Goal: Register for event/course

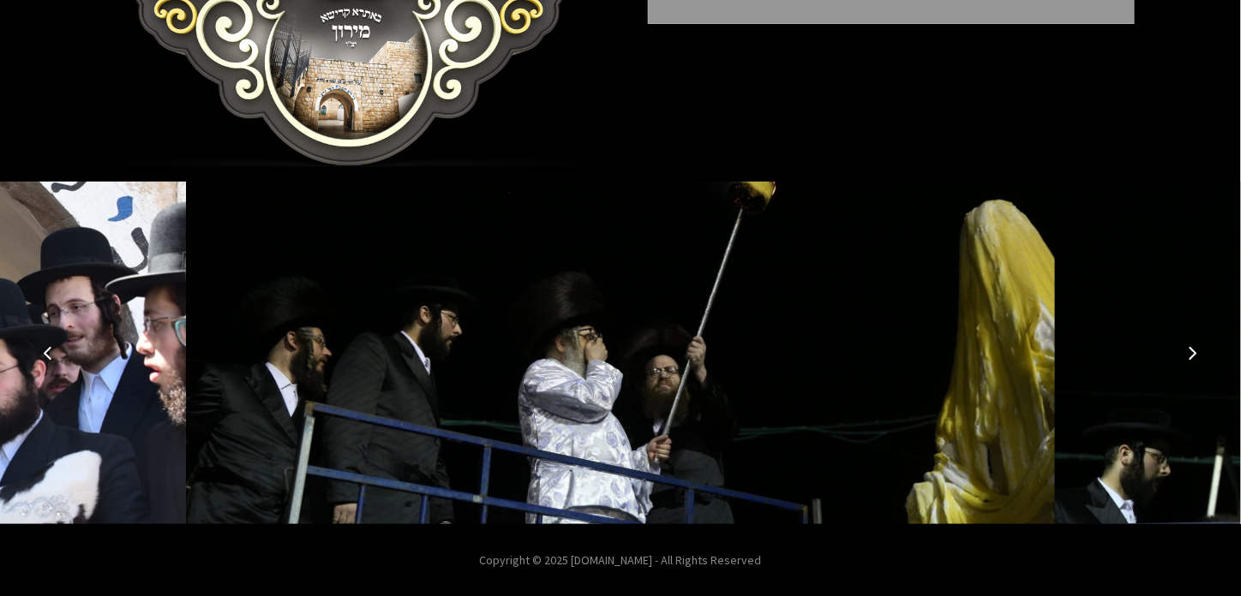
scroll to position [361, 0]
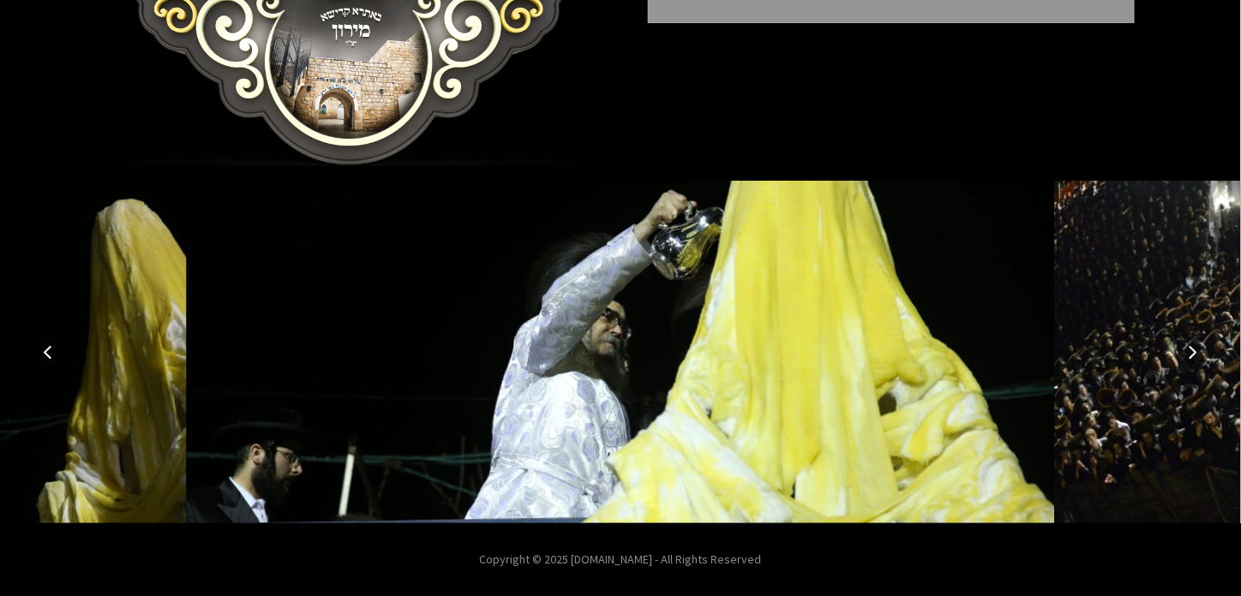
click at [1187, 345] on icon "Next image" at bounding box center [1193, 352] width 14 height 14
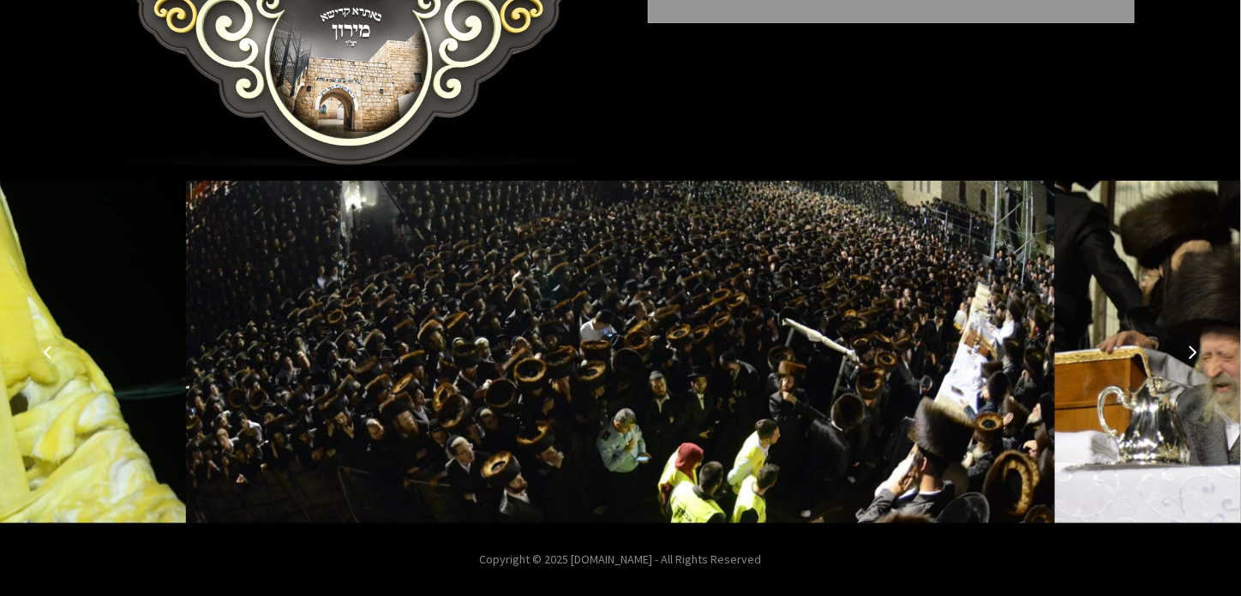
click at [1187, 345] on icon "Next image" at bounding box center [1193, 352] width 14 height 14
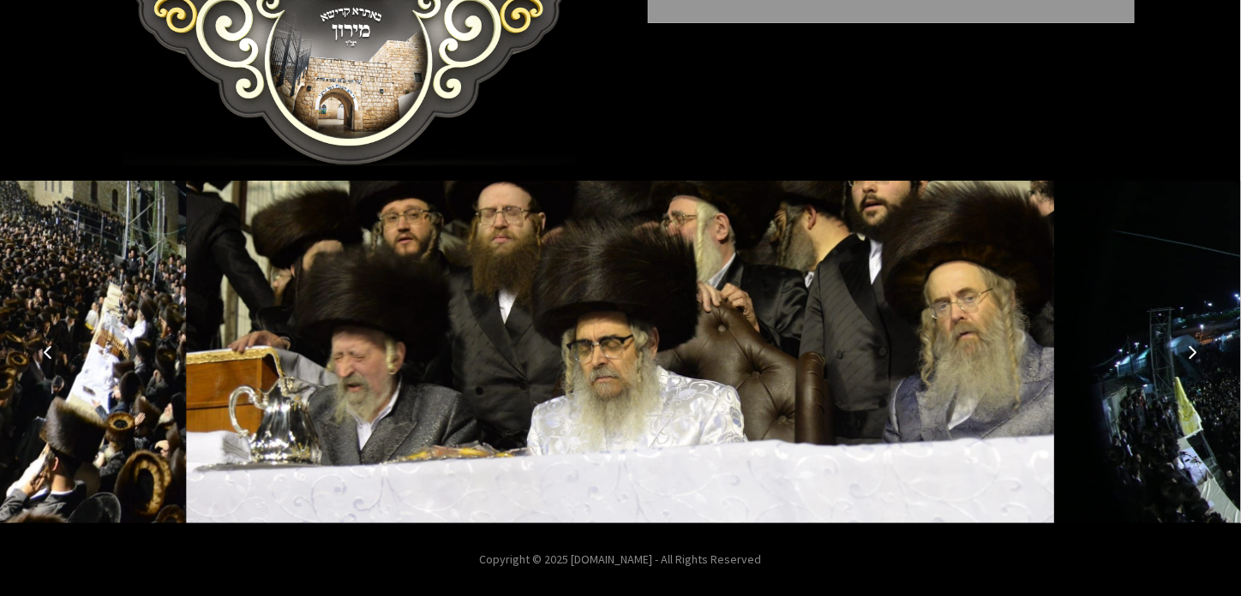
click at [1187, 345] on icon "Next image" at bounding box center [1193, 352] width 14 height 14
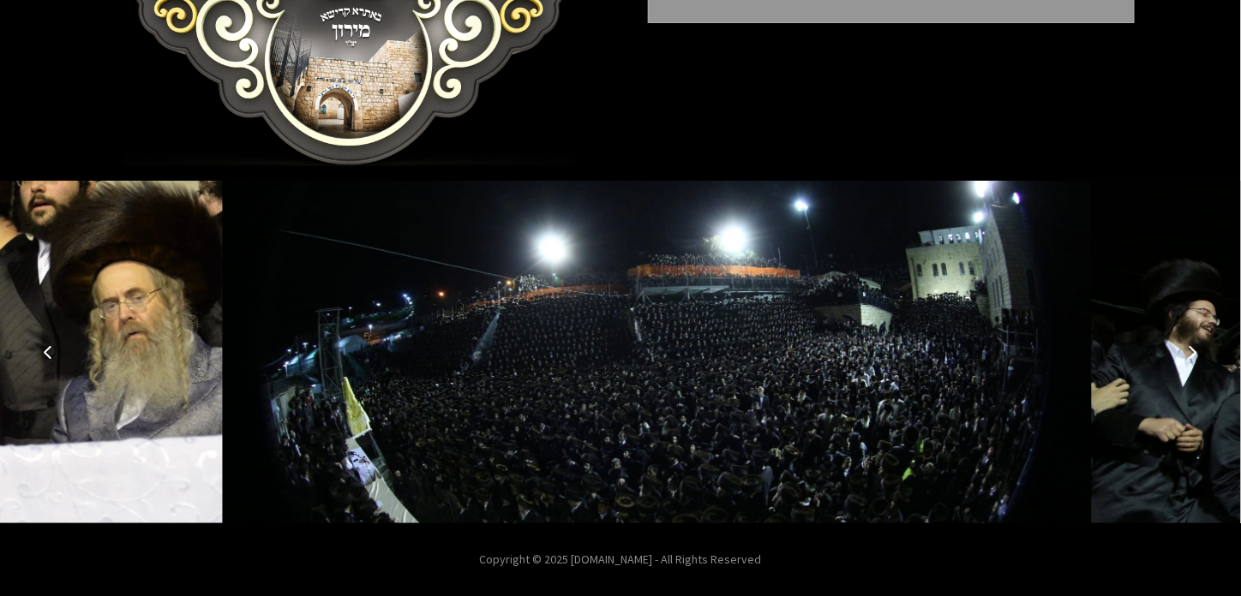
click at [1187, 345] on icon "Next image" at bounding box center [1193, 352] width 14 height 14
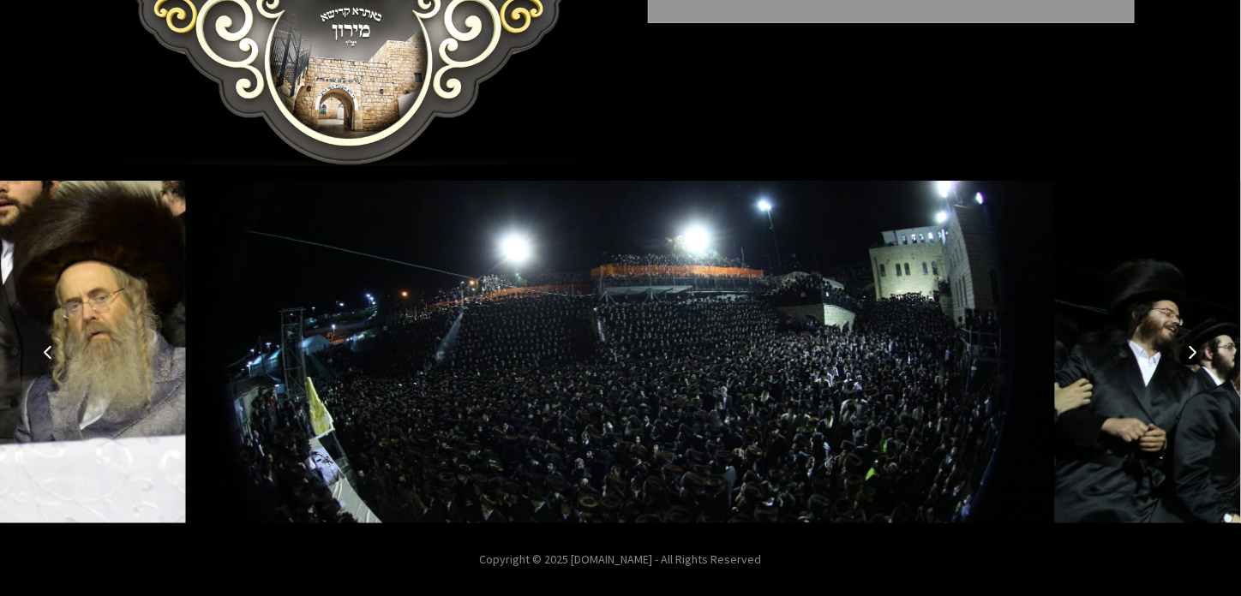
click at [1187, 345] on icon "Next image" at bounding box center [1193, 352] width 14 height 14
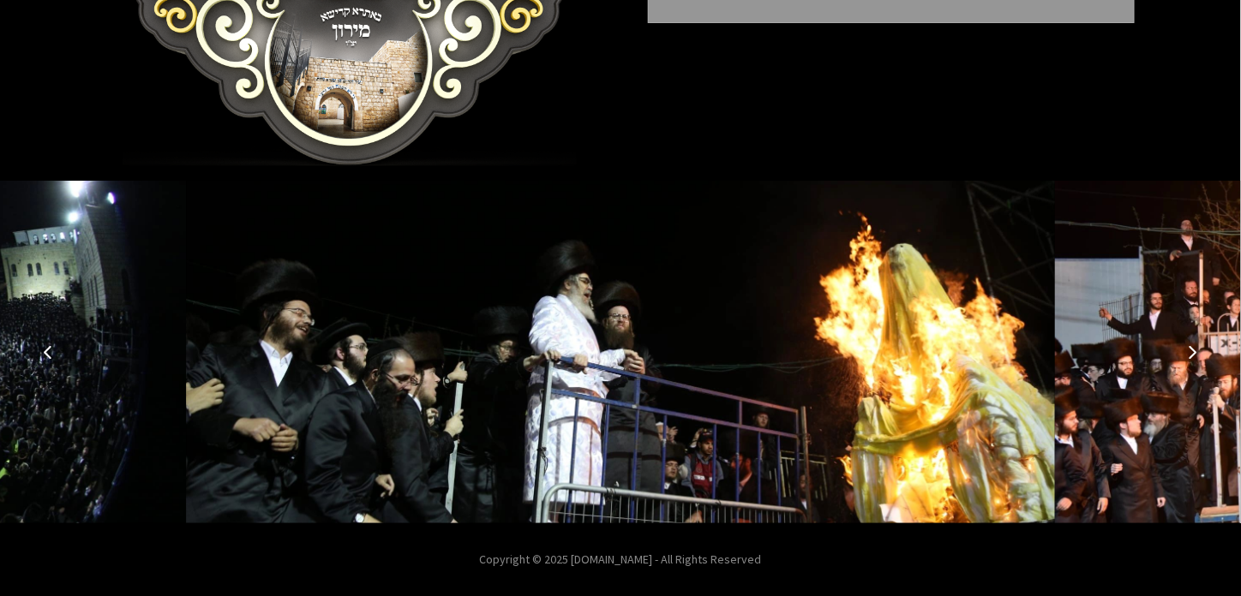
click at [1188, 346] on icon "Next image" at bounding box center [1193, 352] width 14 height 14
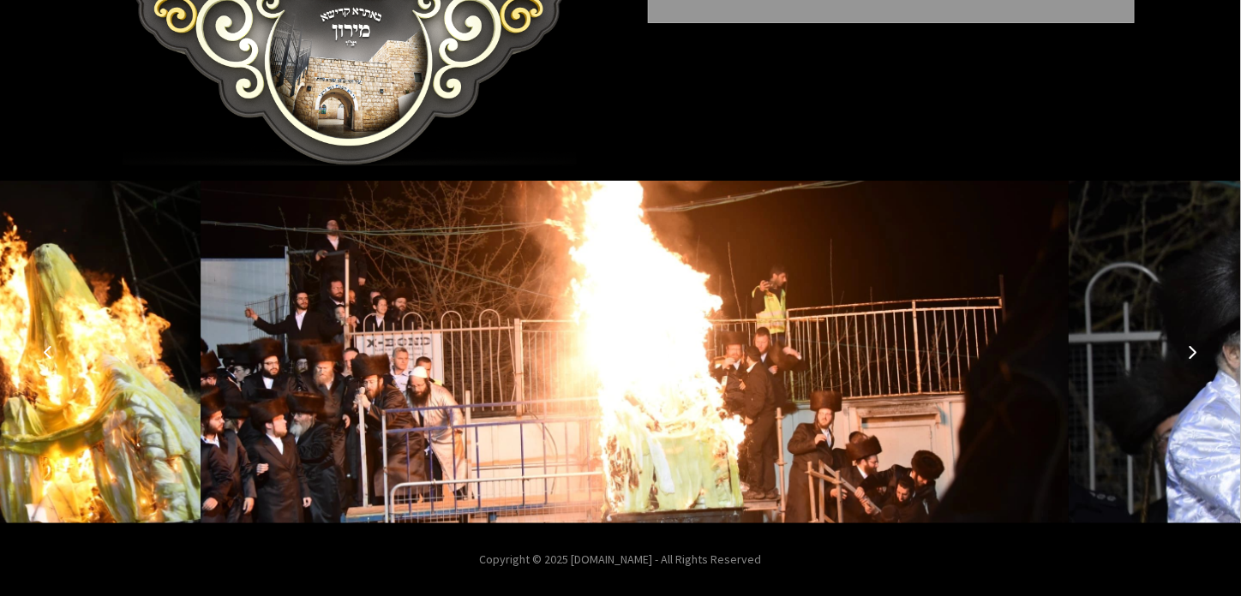
click at [1188, 346] on icon "Next image" at bounding box center [1193, 352] width 14 height 14
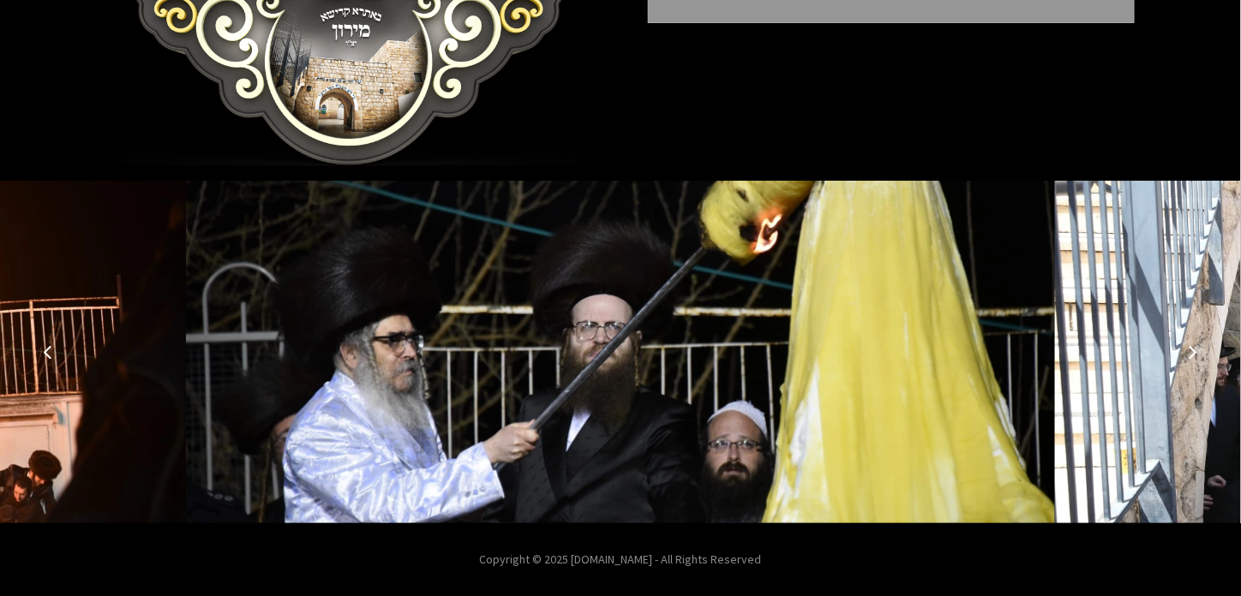
click at [1188, 346] on icon "Next image" at bounding box center [1193, 352] width 14 height 14
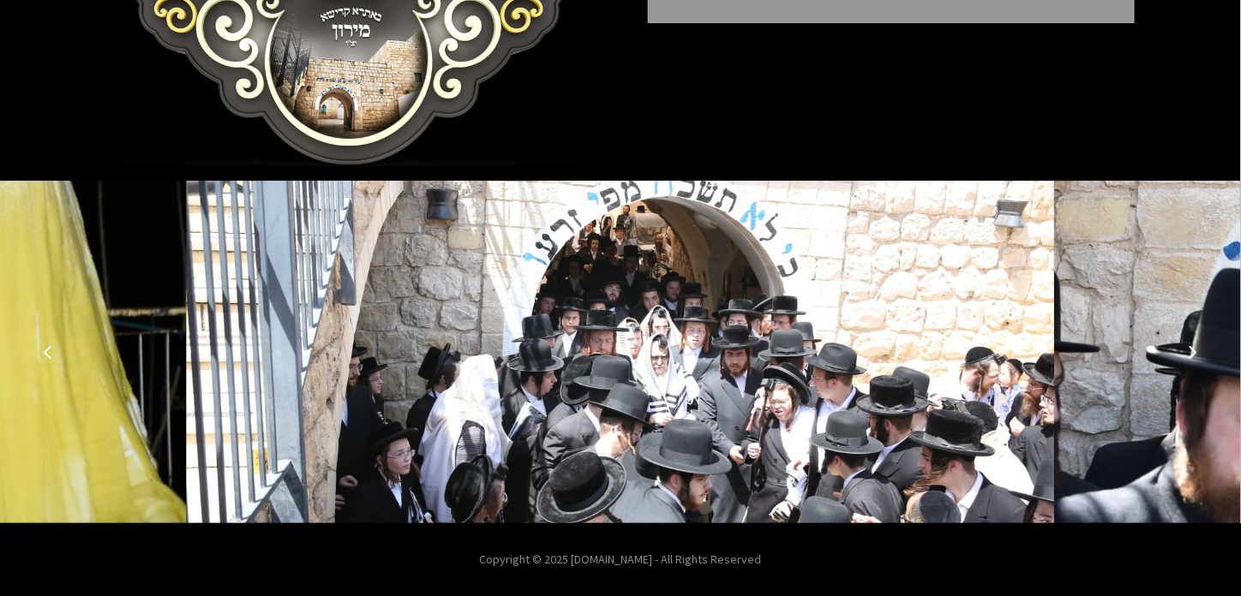
click at [1188, 346] on icon "Next image" at bounding box center [1193, 352] width 14 height 14
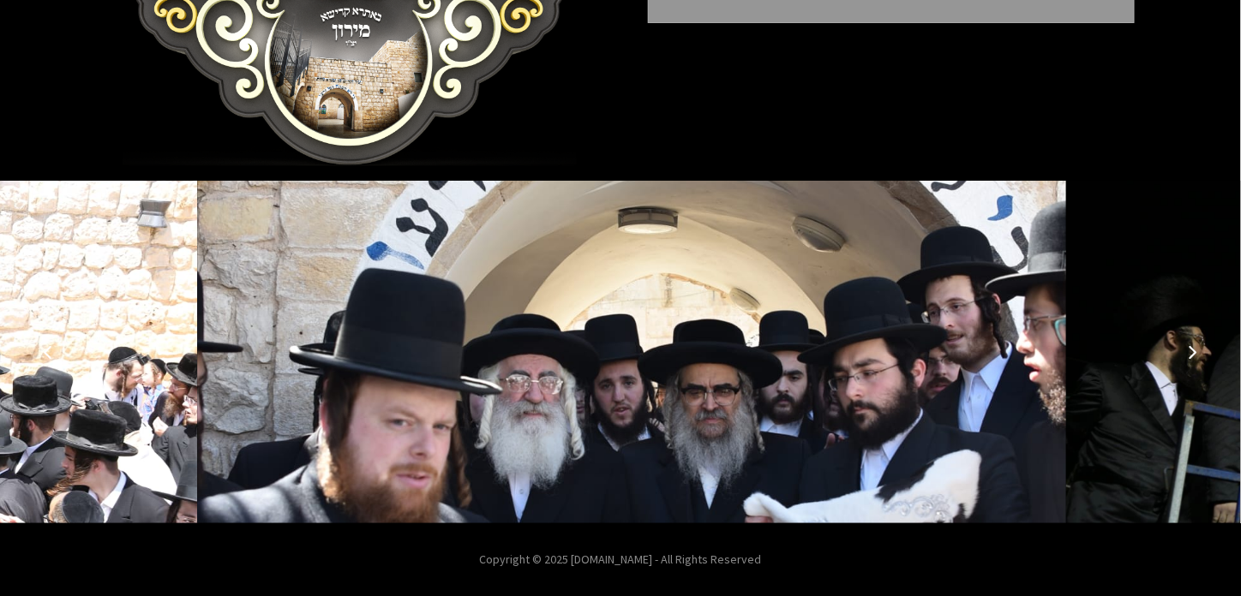
click at [1188, 346] on icon "Next image" at bounding box center [1193, 352] width 14 height 14
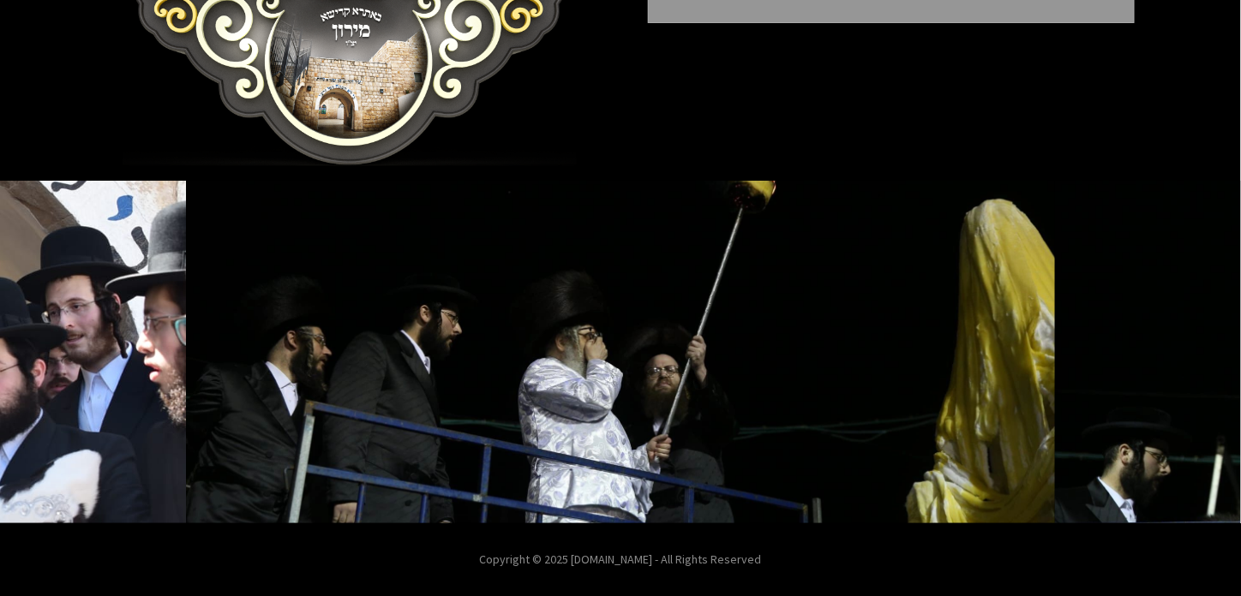
scroll to position [0, 0]
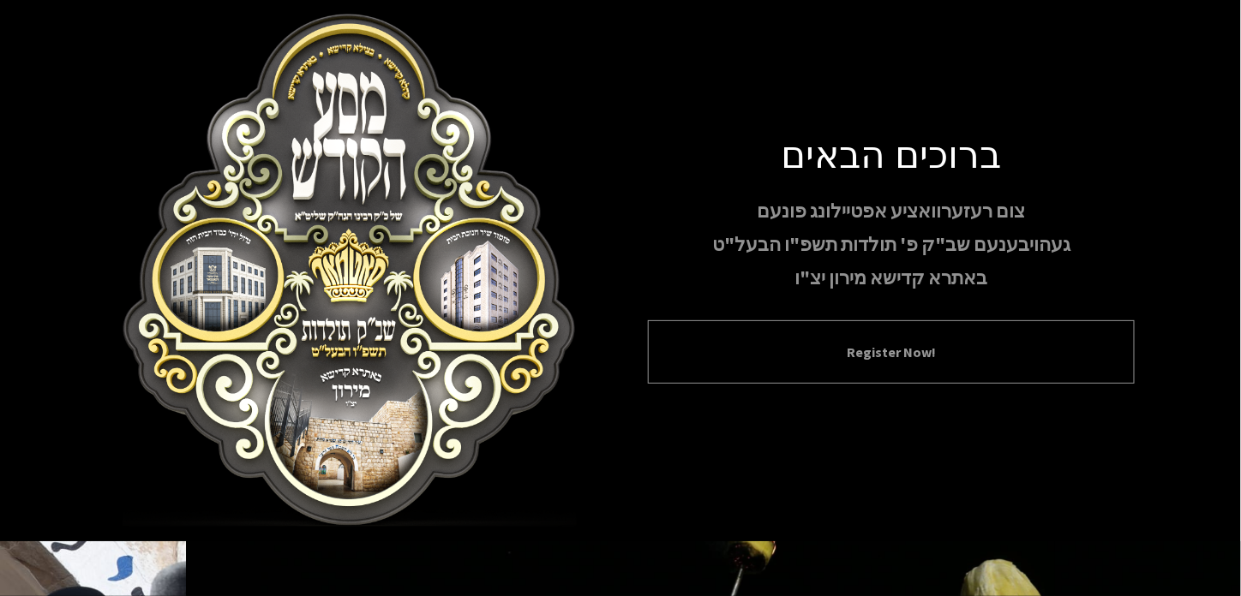
click at [936, 335] on div "Register Now!" at bounding box center [891, 351] width 487 height 63
click at [895, 350] on button "Register Now!" at bounding box center [891, 352] width 444 height 21
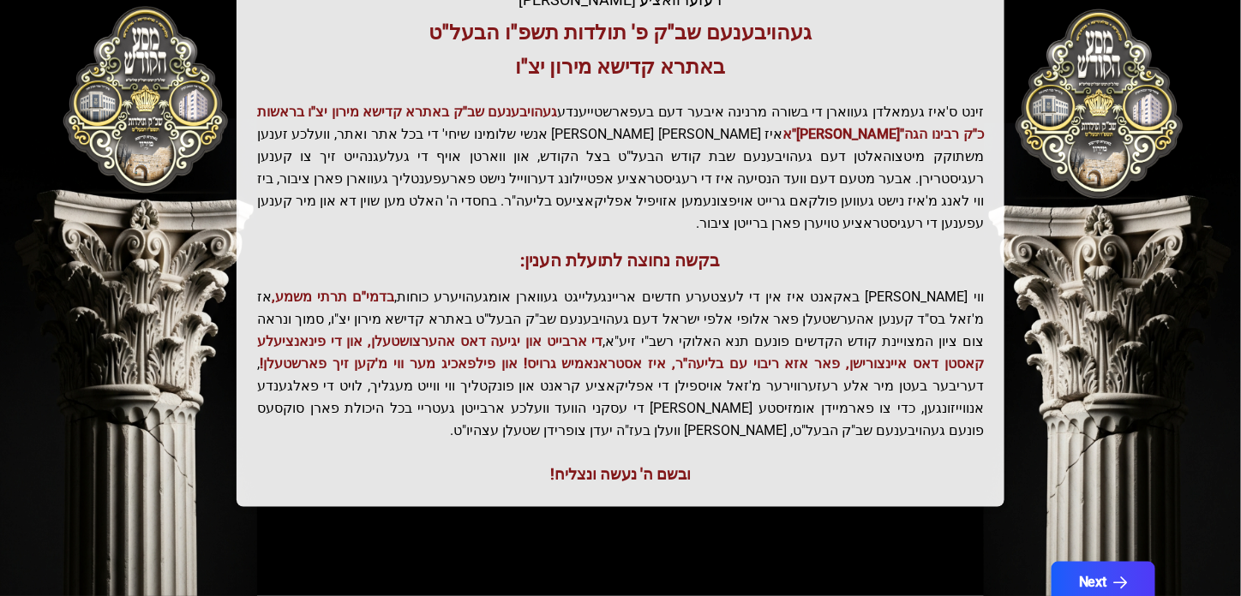
scroll to position [396, 0]
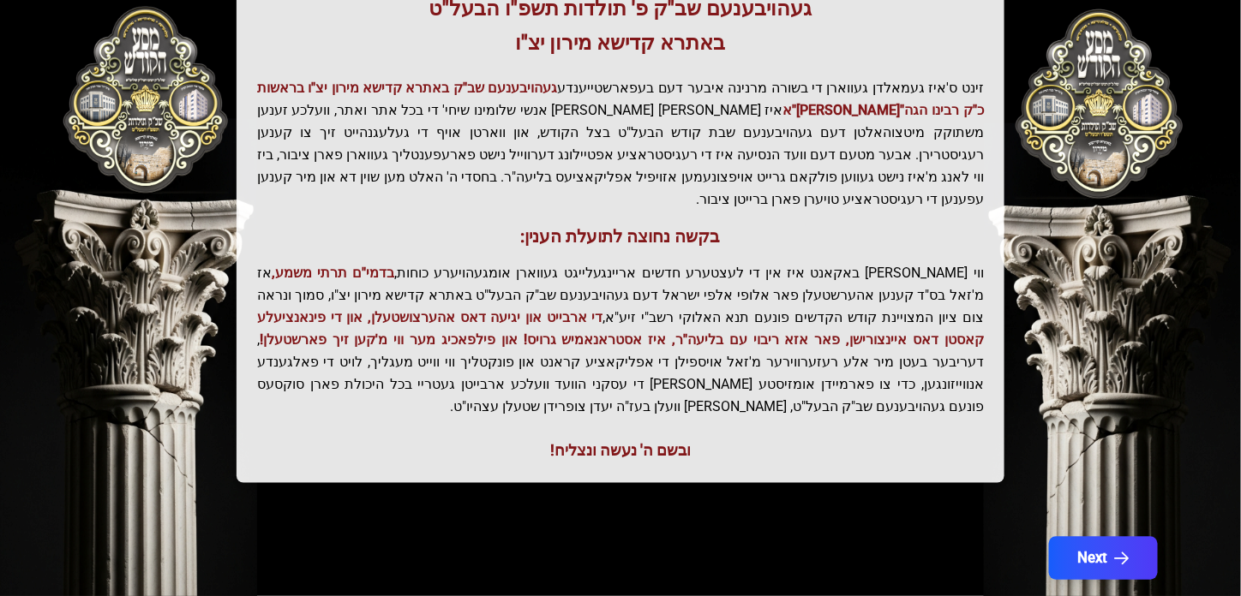
click at [1108, 537] on button "Next" at bounding box center [1103, 558] width 109 height 43
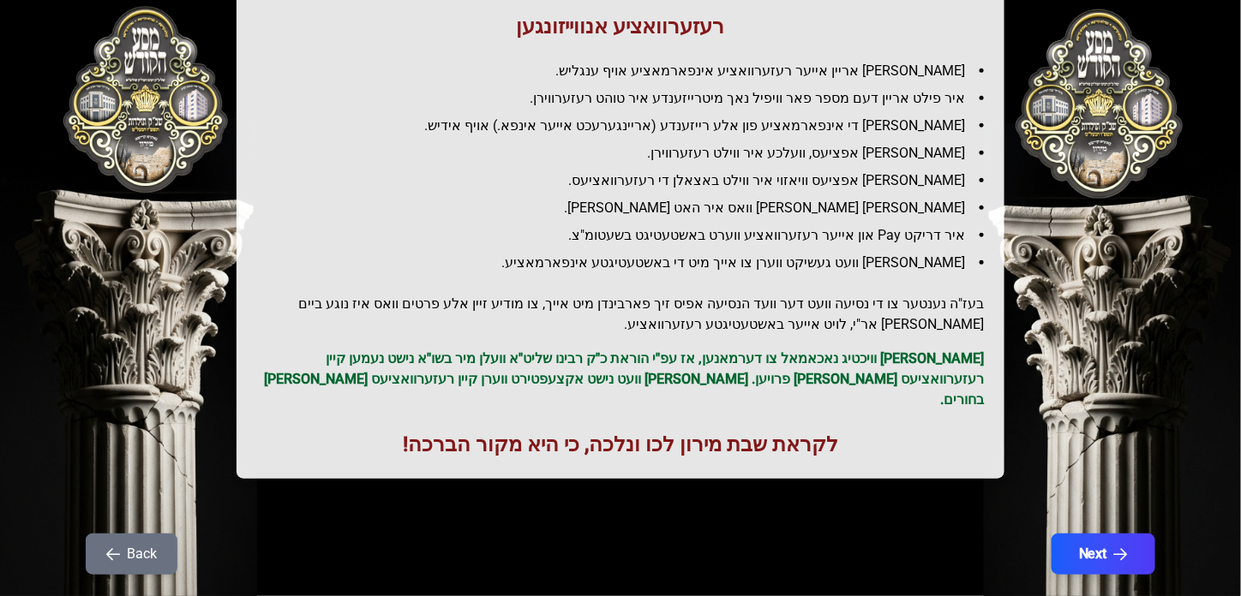
scroll to position [233, 0]
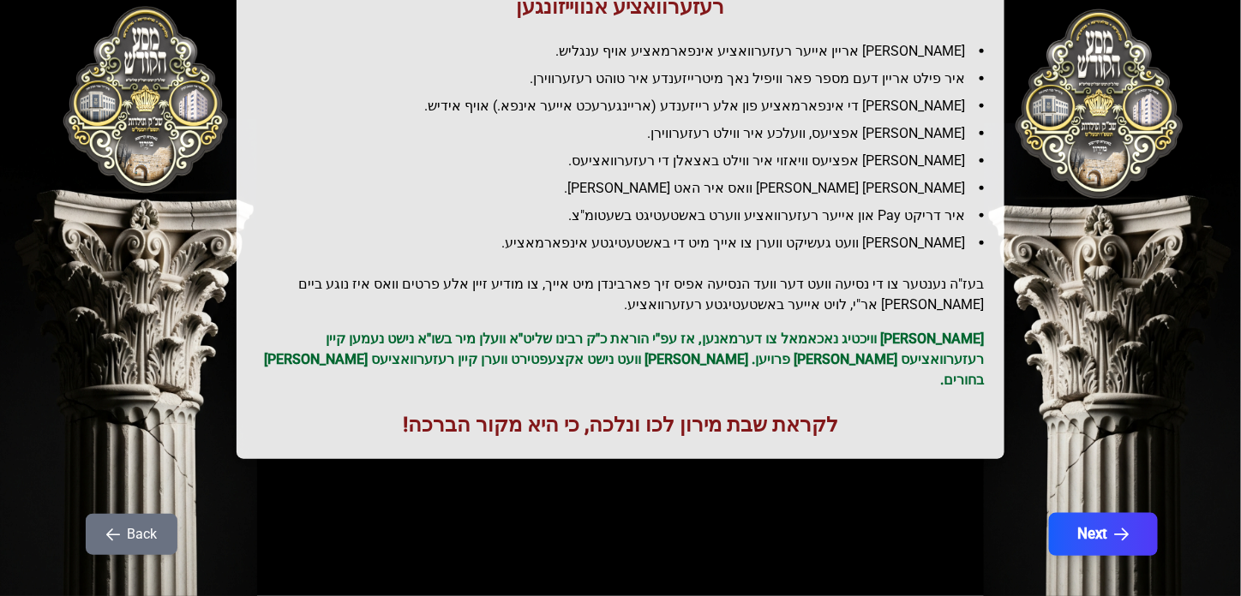
click at [1091, 513] on button "Next" at bounding box center [1103, 534] width 109 height 43
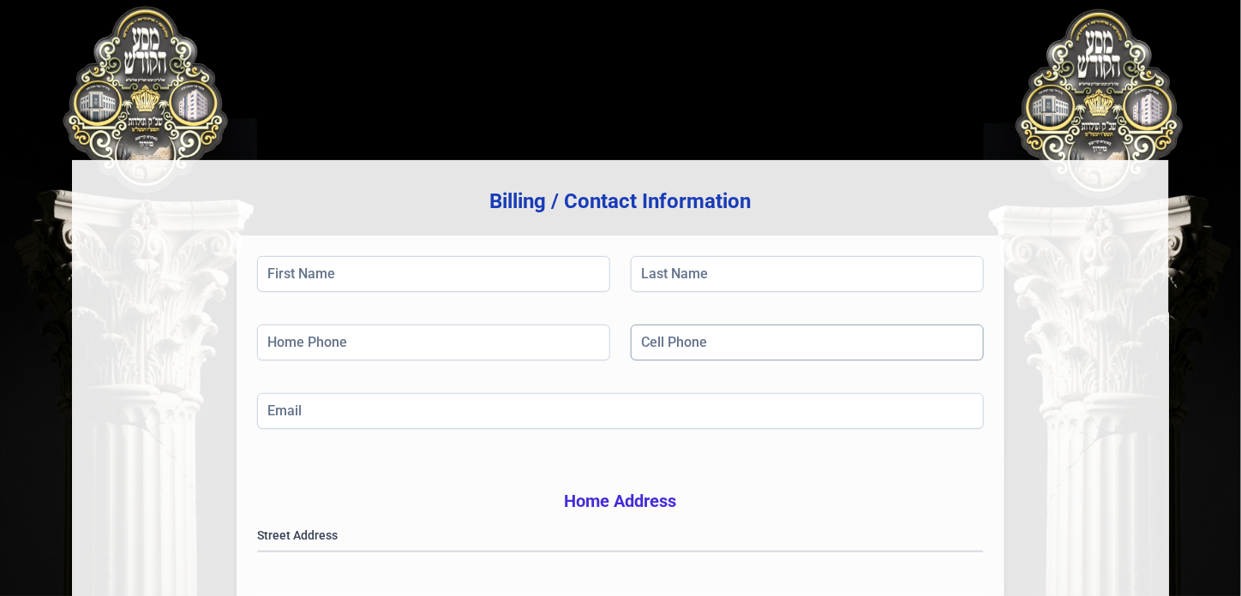
scroll to position [0, 0]
